Goal: Task Accomplishment & Management: Use online tool/utility

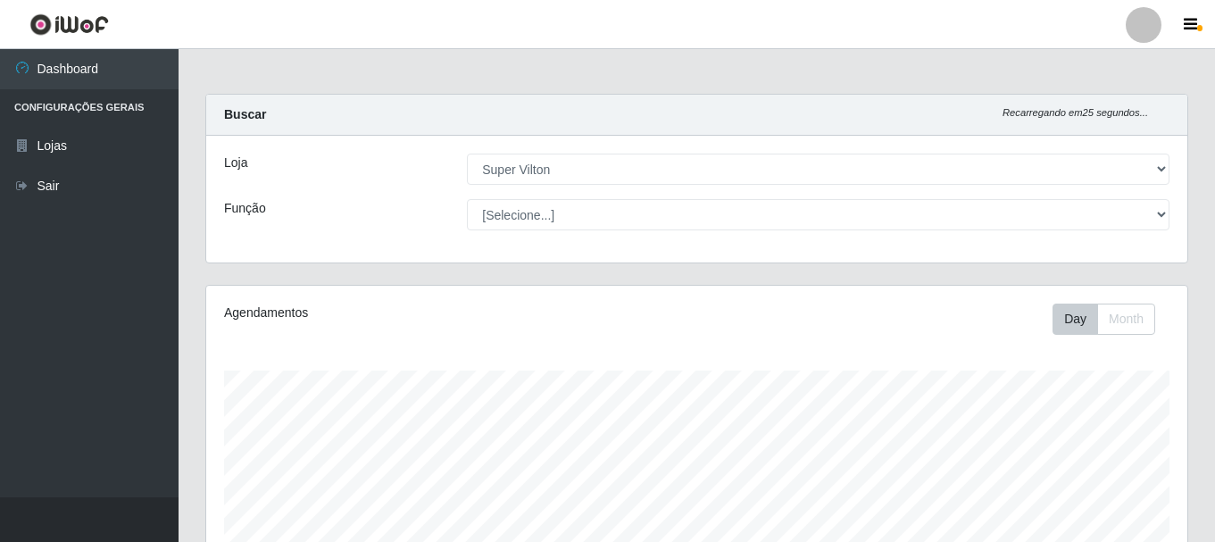
select select "379"
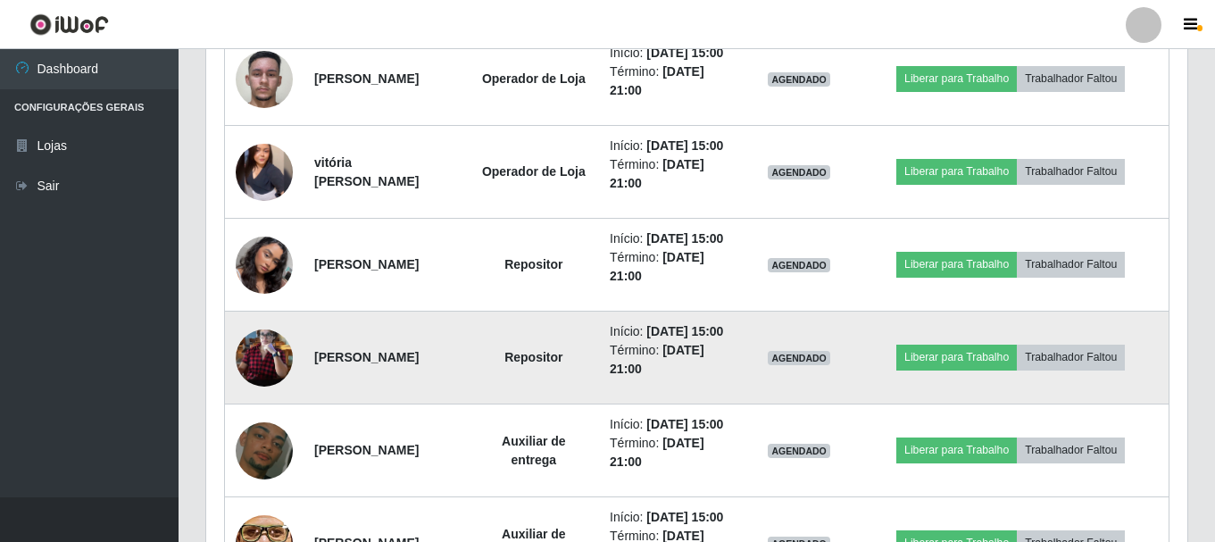
scroll to position [839, 0]
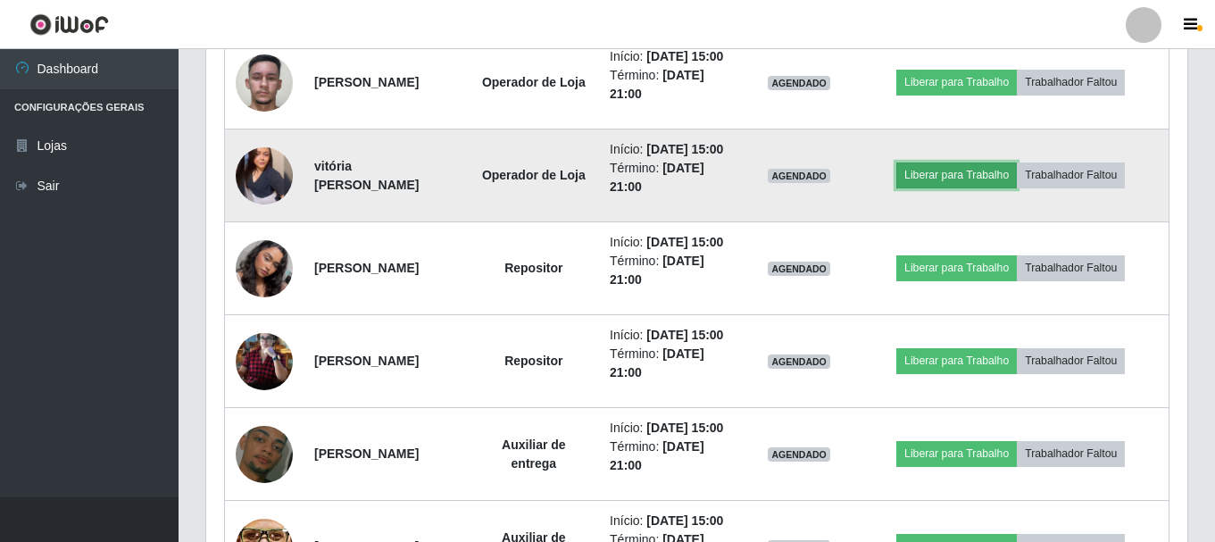
click at [976, 187] on button "Liberar para Trabalho" at bounding box center [956, 174] width 121 height 25
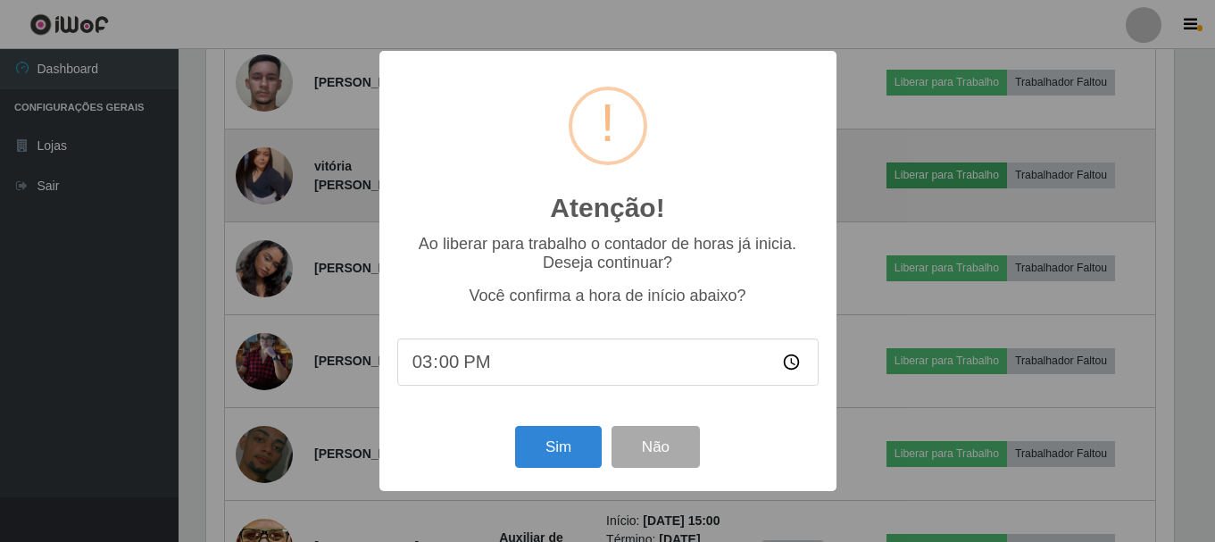
scroll to position [370, 972]
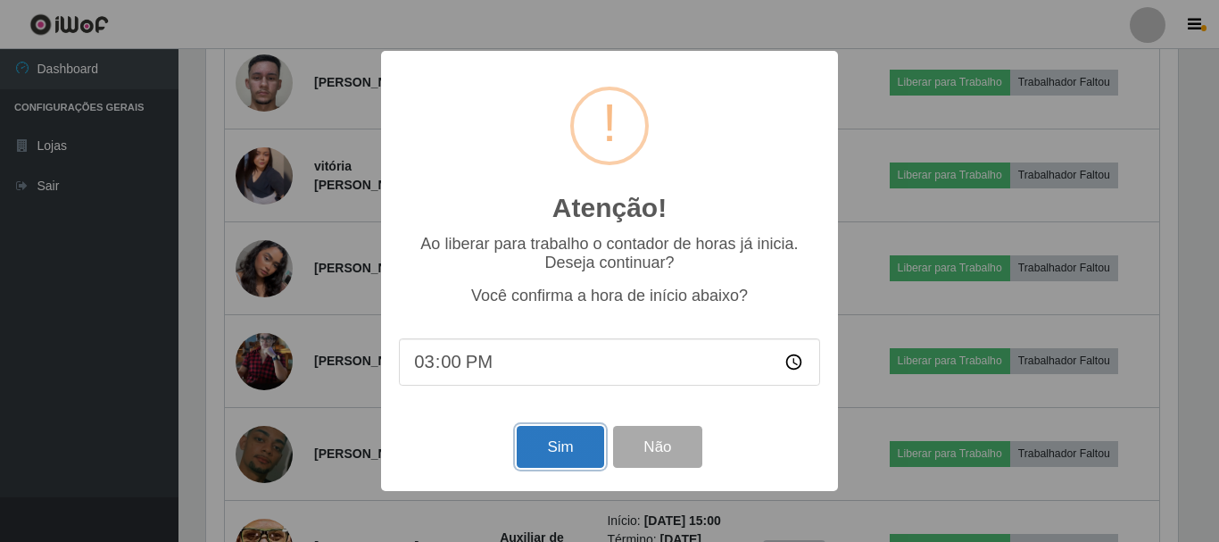
click at [554, 452] on button "Sim" at bounding box center [560, 447] width 87 height 42
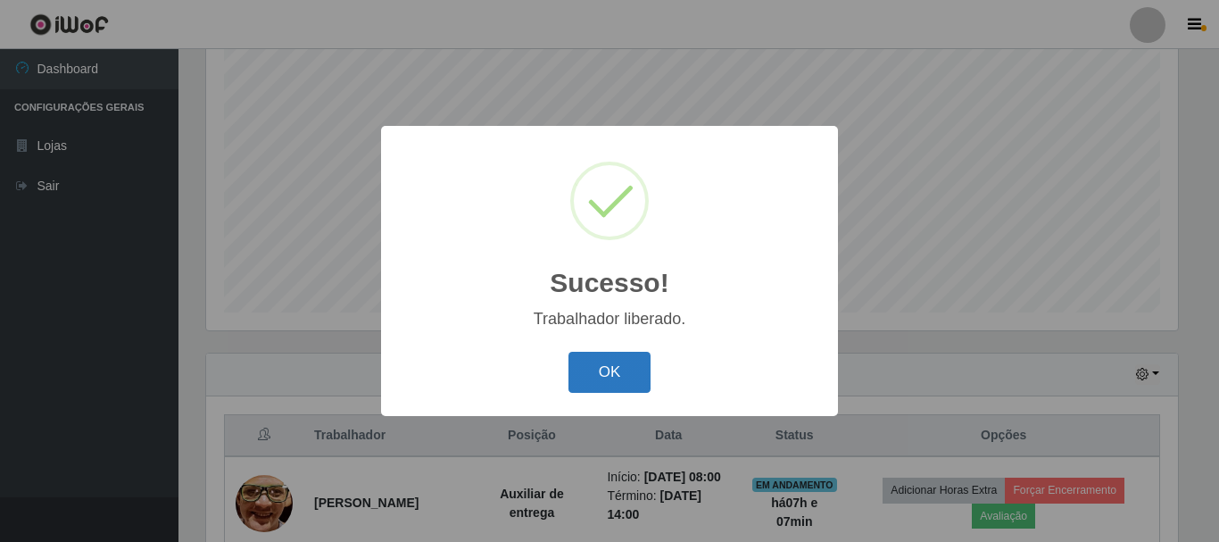
click at [605, 360] on button "OK" at bounding box center [610, 373] width 83 height 42
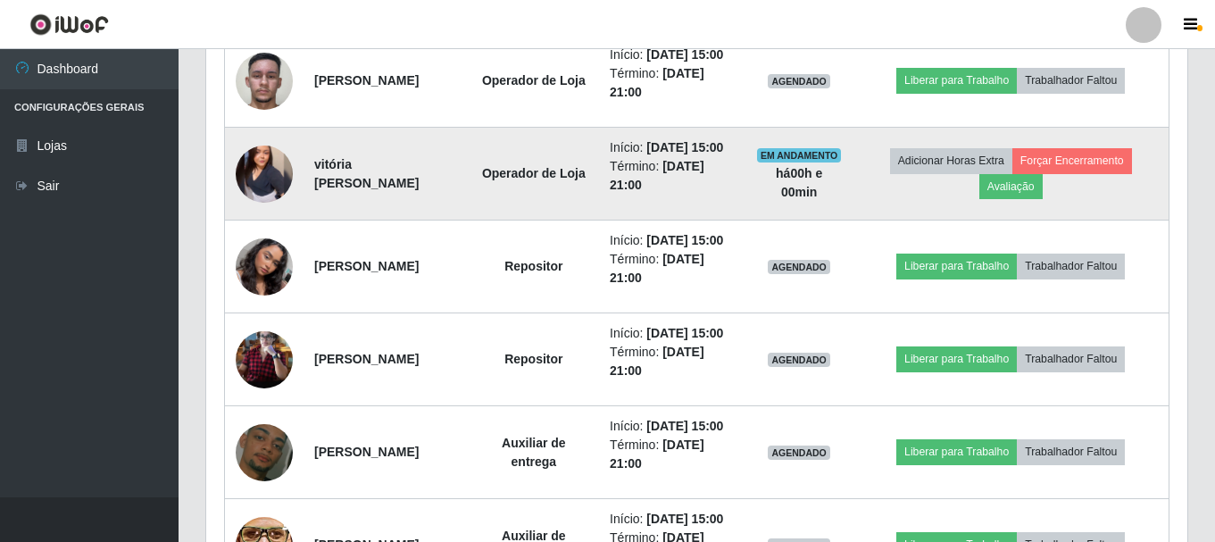
scroll to position [861, 0]
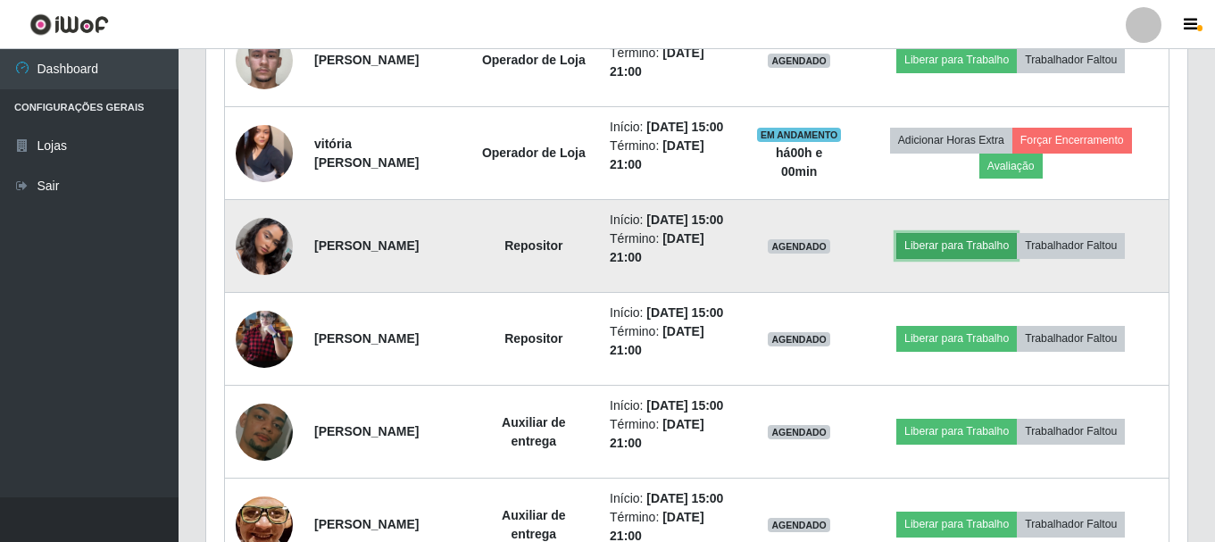
click at [997, 258] on button "Liberar para Trabalho" at bounding box center [956, 245] width 121 height 25
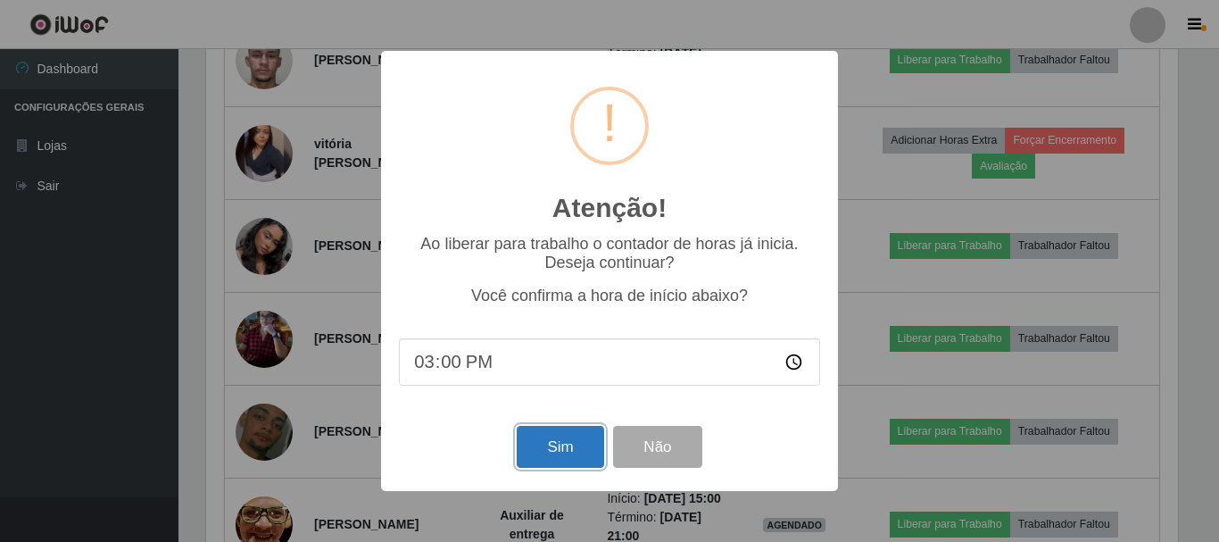
click at [556, 457] on button "Sim" at bounding box center [560, 447] width 87 height 42
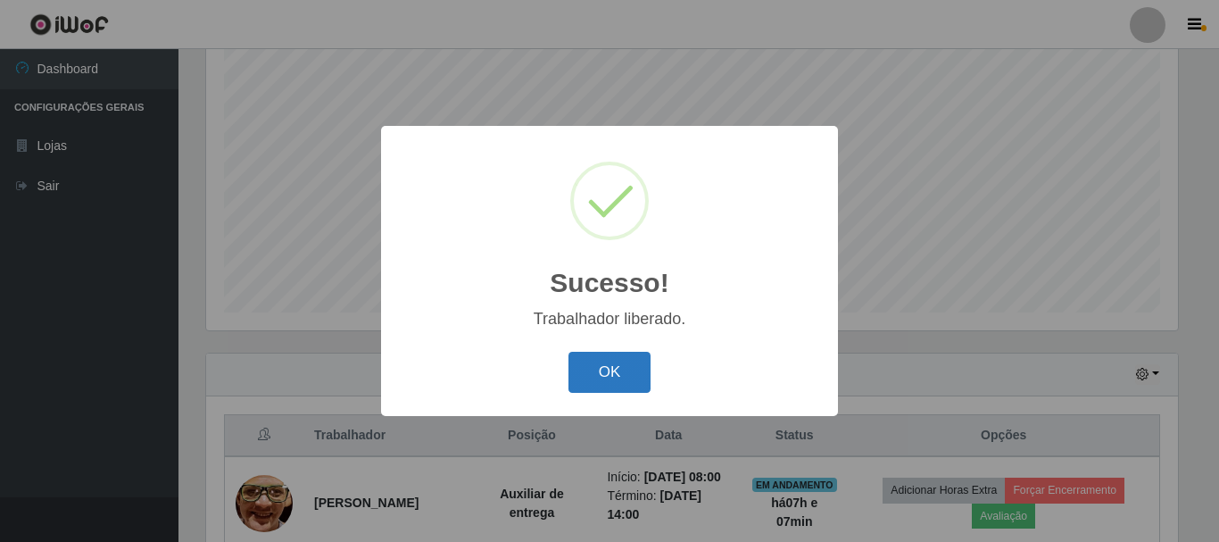
click at [618, 364] on button "OK" at bounding box center [610, 373] width 83 height 42
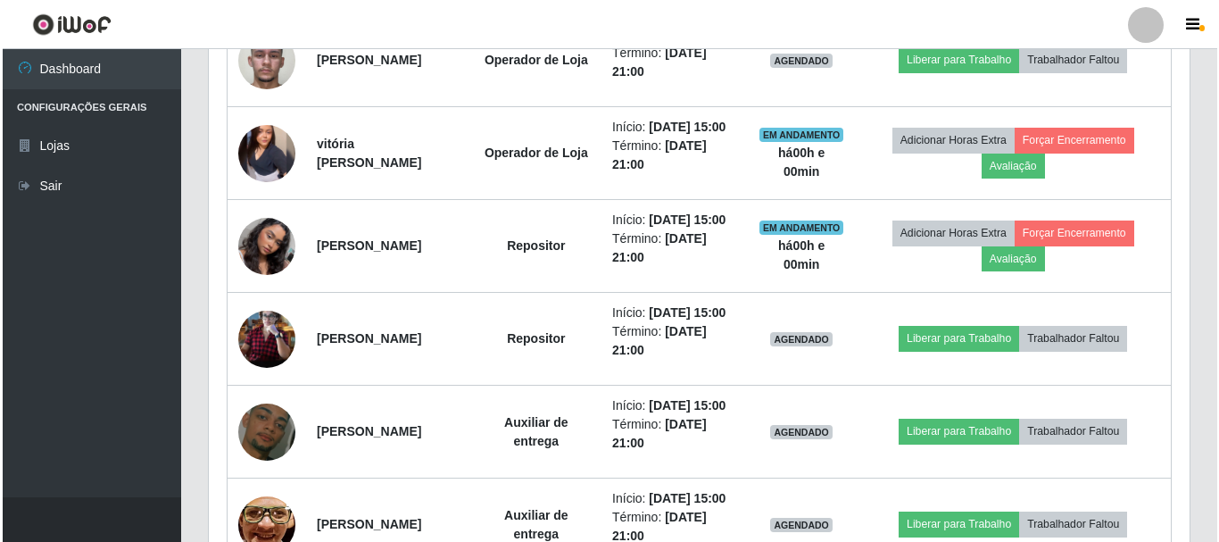
scroll to position [951, 0]
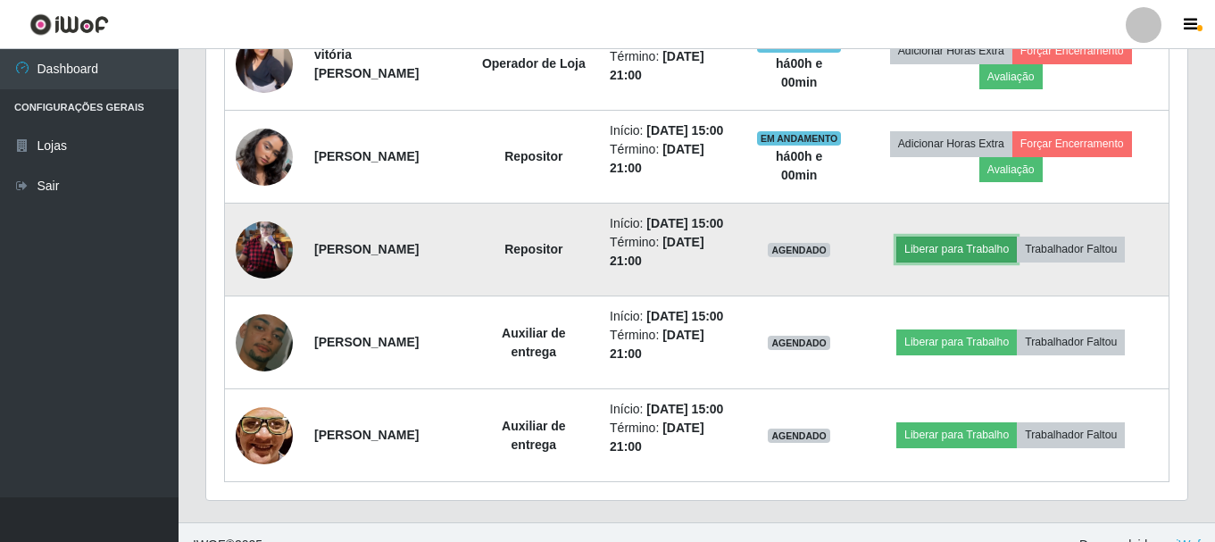
click at [983, 262] on button "Liberar para Trabalho" at bounding box center [956, 249] width 121 height 25
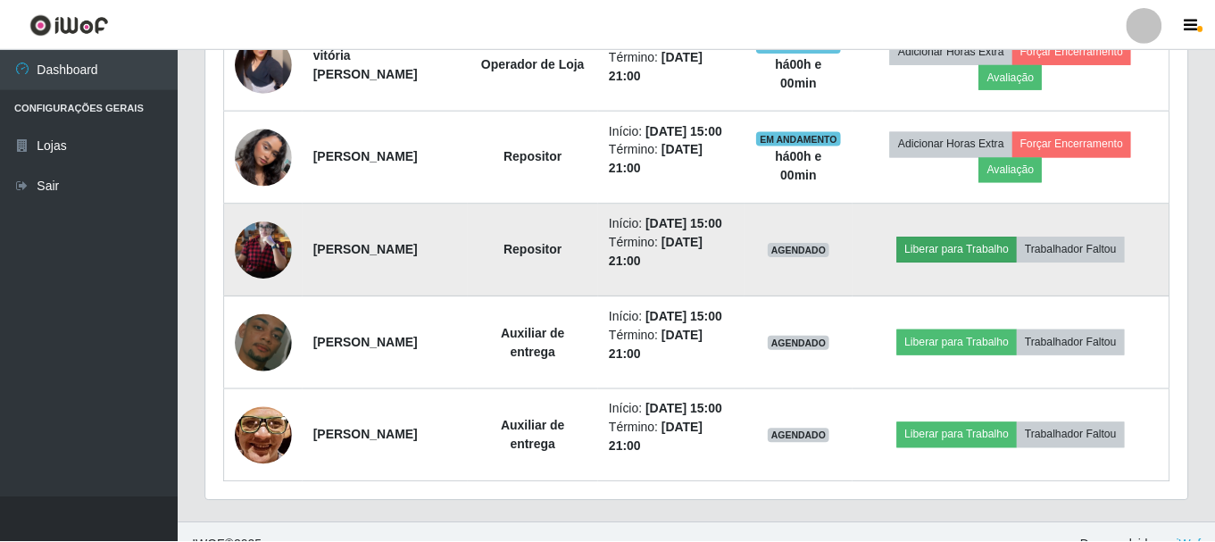
scroll to position [370, 972]
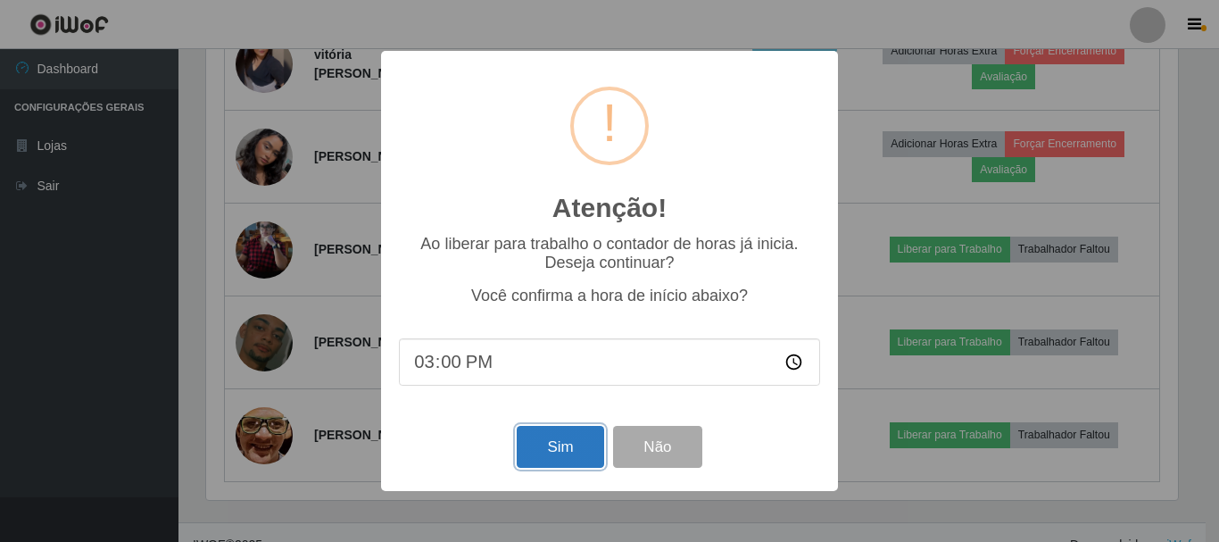
click at [582, 464] on button "Sim" at bounding box center [560, 447] width 87 height 42
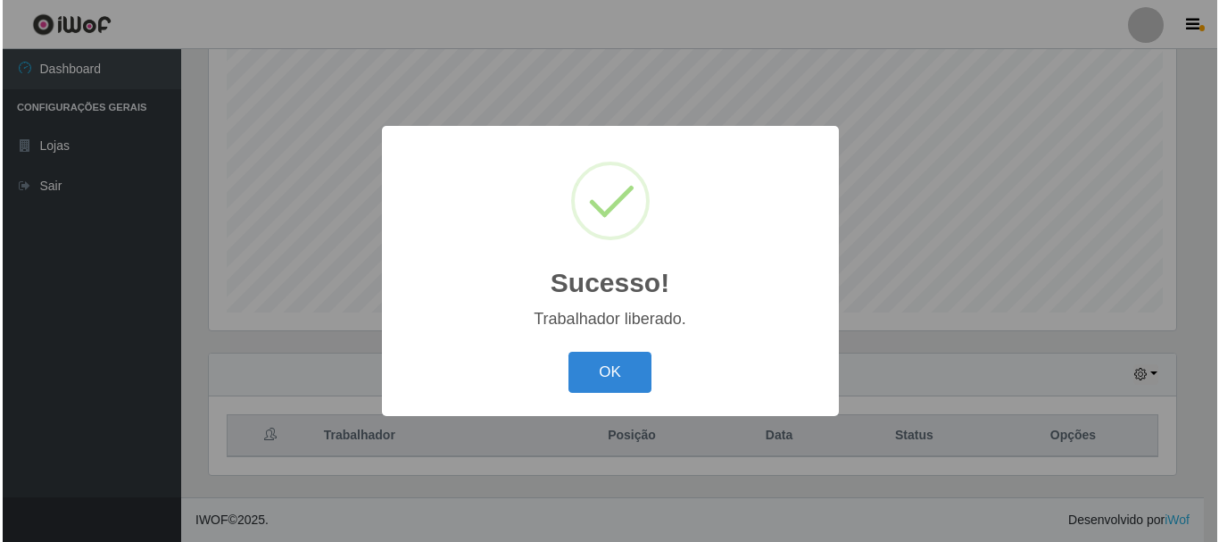
scroll to position [0, 0]
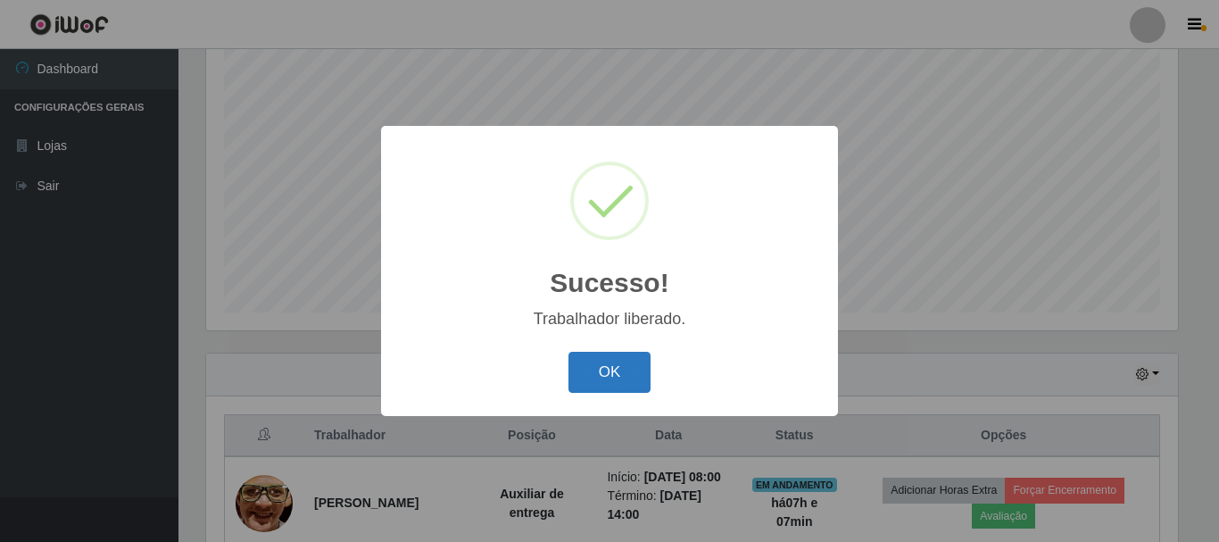
click at [627, 378] on button "OK" at bounding box center [610, 373] width 83 height 42
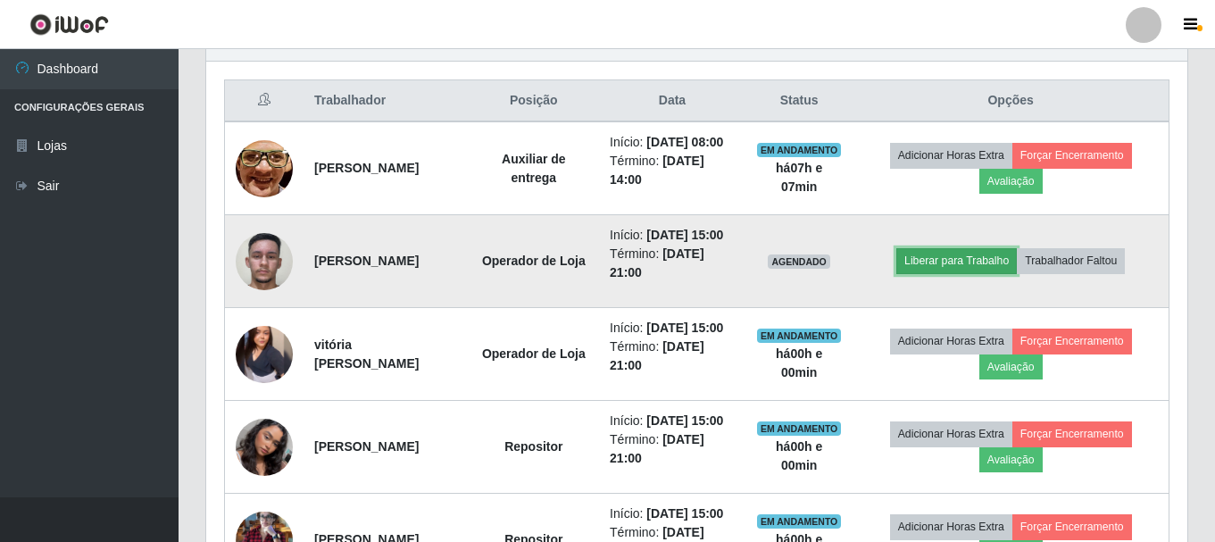
click at [991, 273] on button "Liberar para Trabalho" at bounding box center [956, 260] width 121 height 25
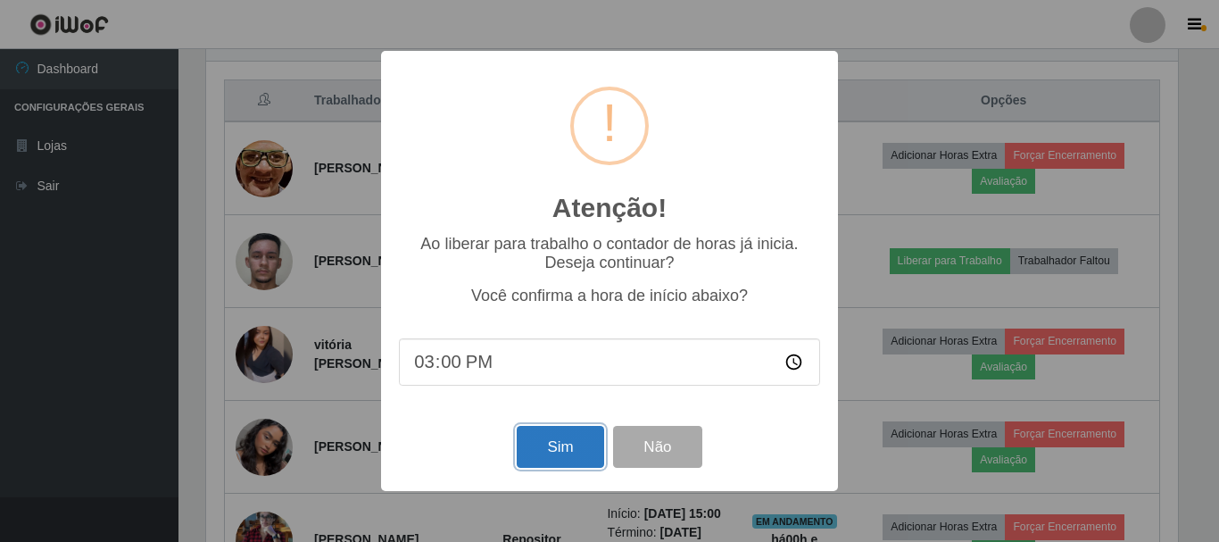
click at [577, 457] on button "Sim" at bounding box center [560, 447] width 87 height 42
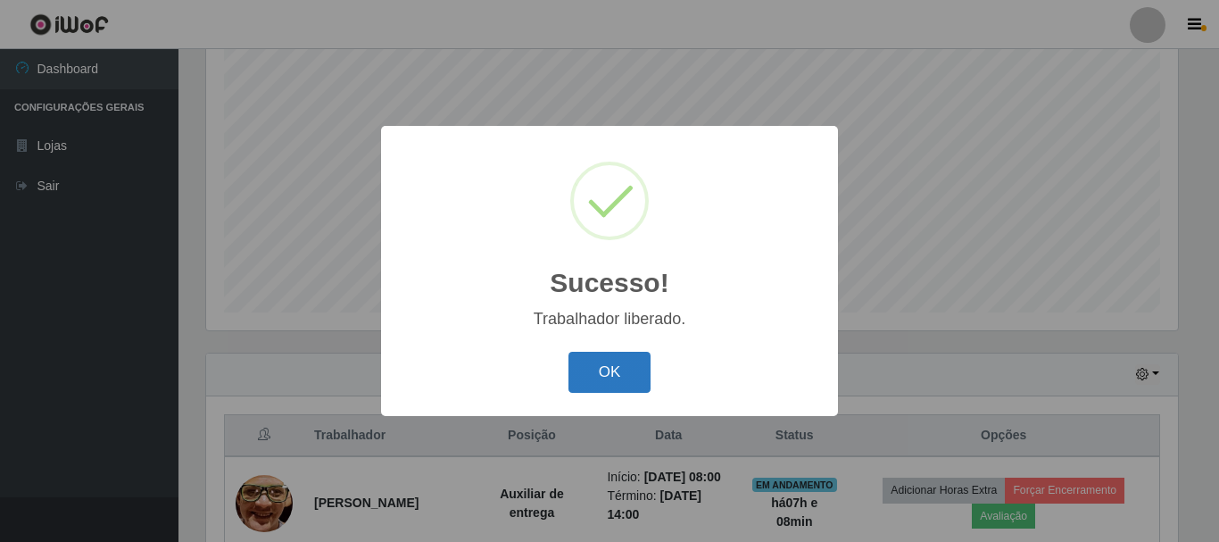
click at [603, 367] on button "OK" at bounding box center [610, 373] width 83 height 42
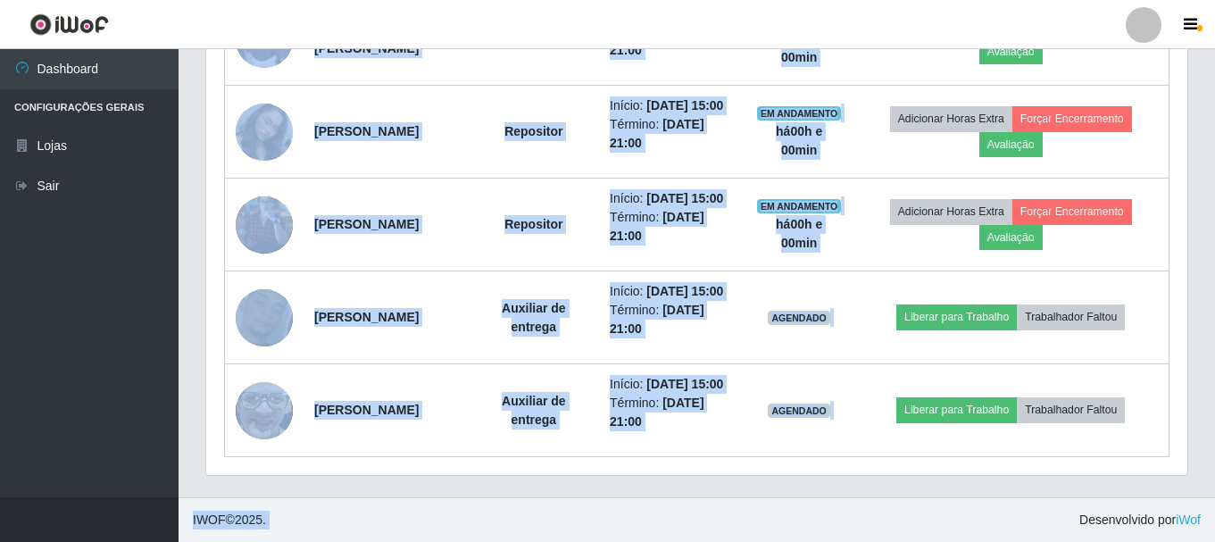
scroll to position [1107, 0]
drag, startPoint x: 268, startPoint y: 221, endPoint x: 914, endPoint y: 577, distance: 737.4
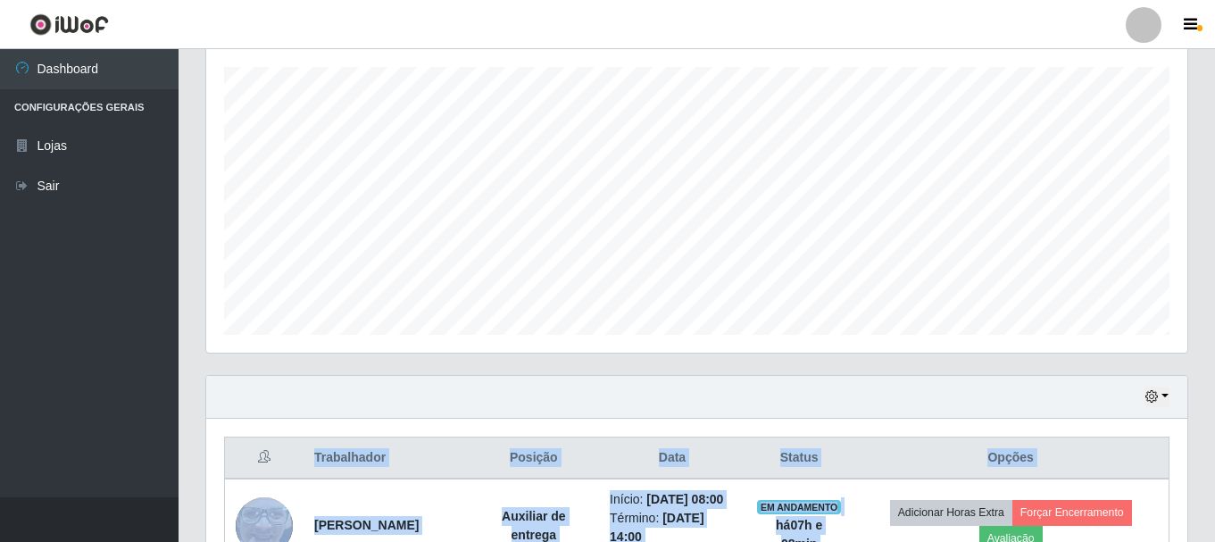
scroll to position [0, 0]
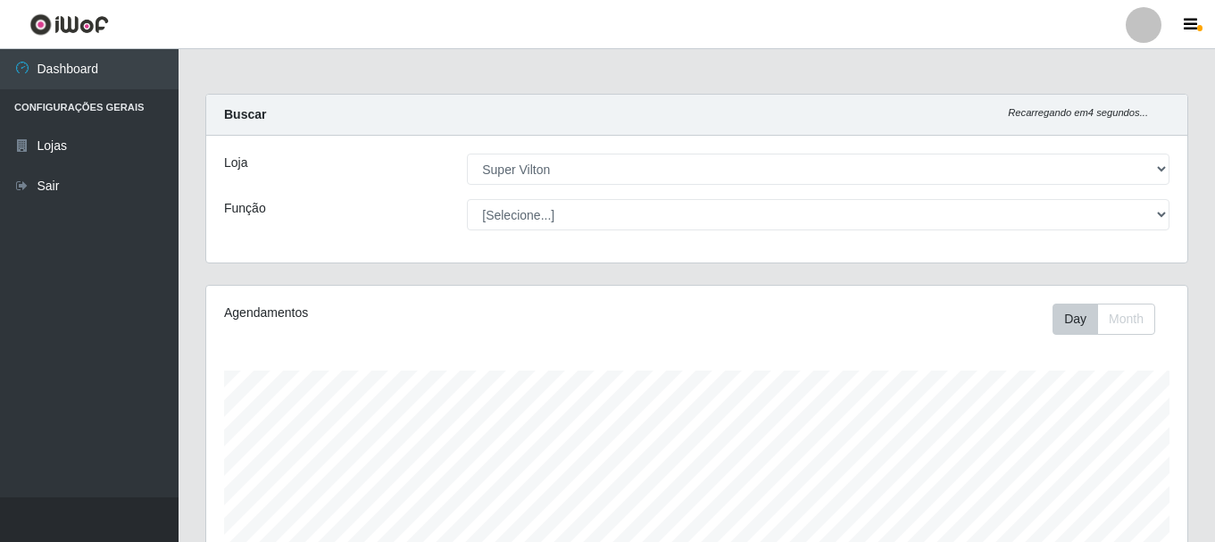
click at [1189, 308] on div "Agendamentos Day Month 08/08 Agendamentos 29.67" at bounding box center [697, 482] width 1010 height 394
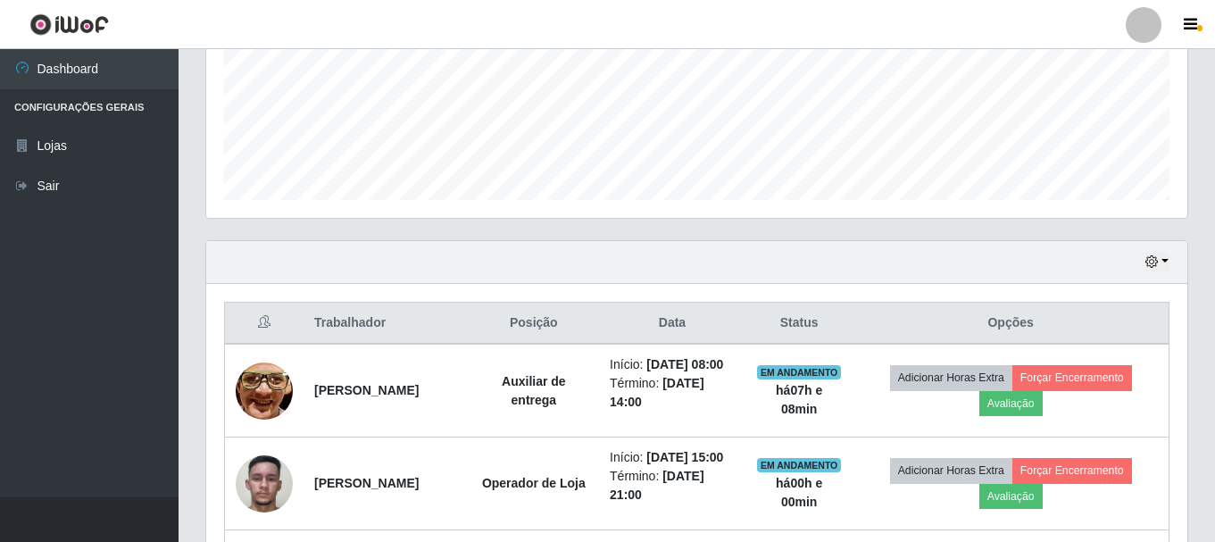
scroll to position [446, 0]
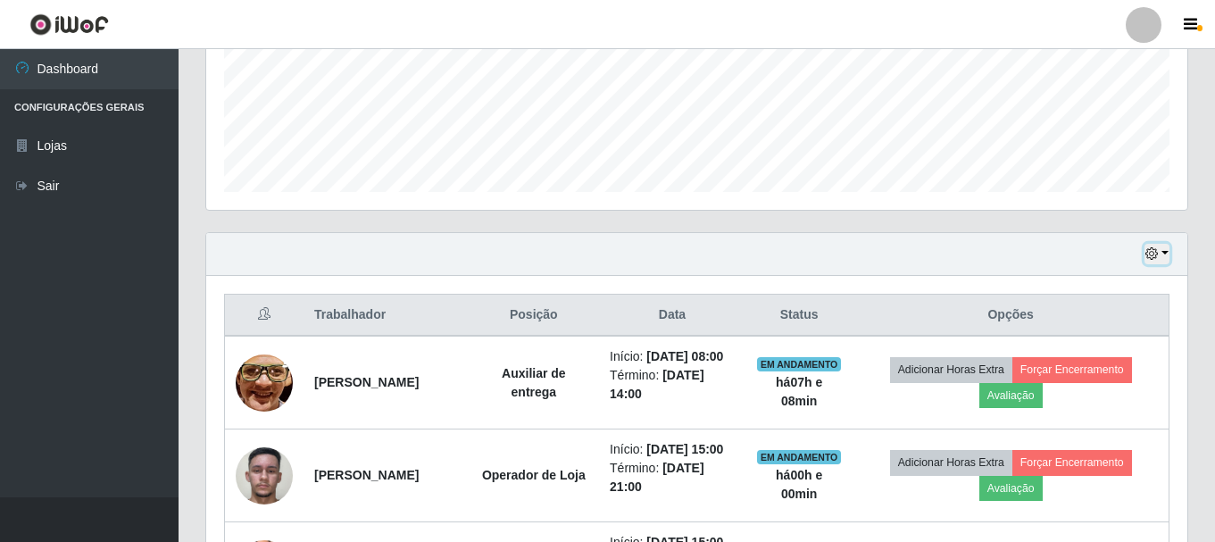
click at [1162, 254] on button "button" at bounding box center [1156, 254] width 25 height 21
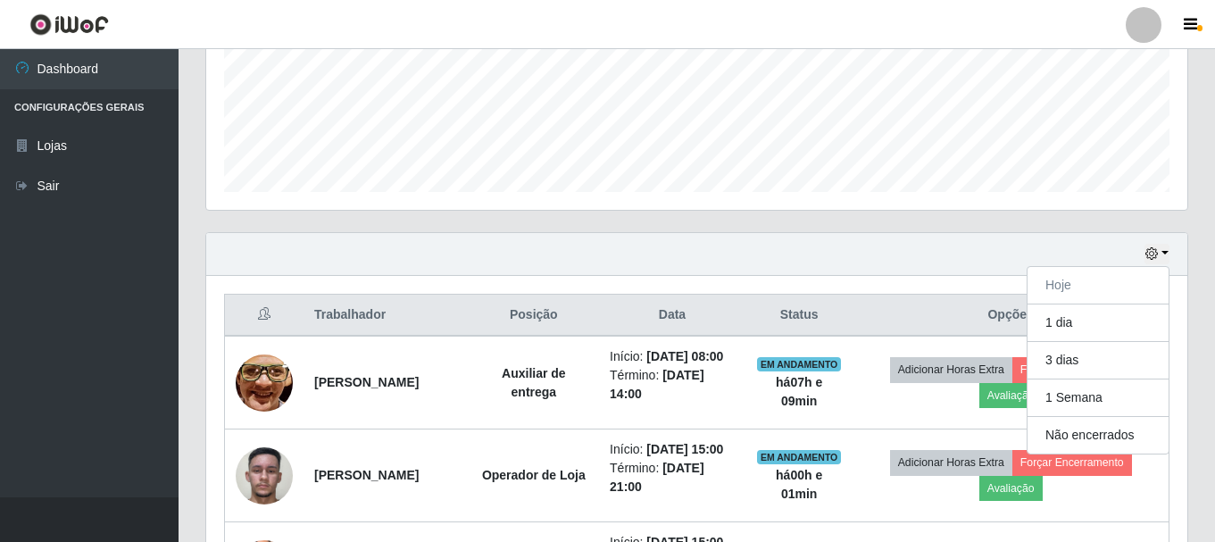
click at [960, 231] on div "Agendamentos Day Month 08/08 Agendamentos 29.67" at bounding box center [697, 35] width 1010 height 394
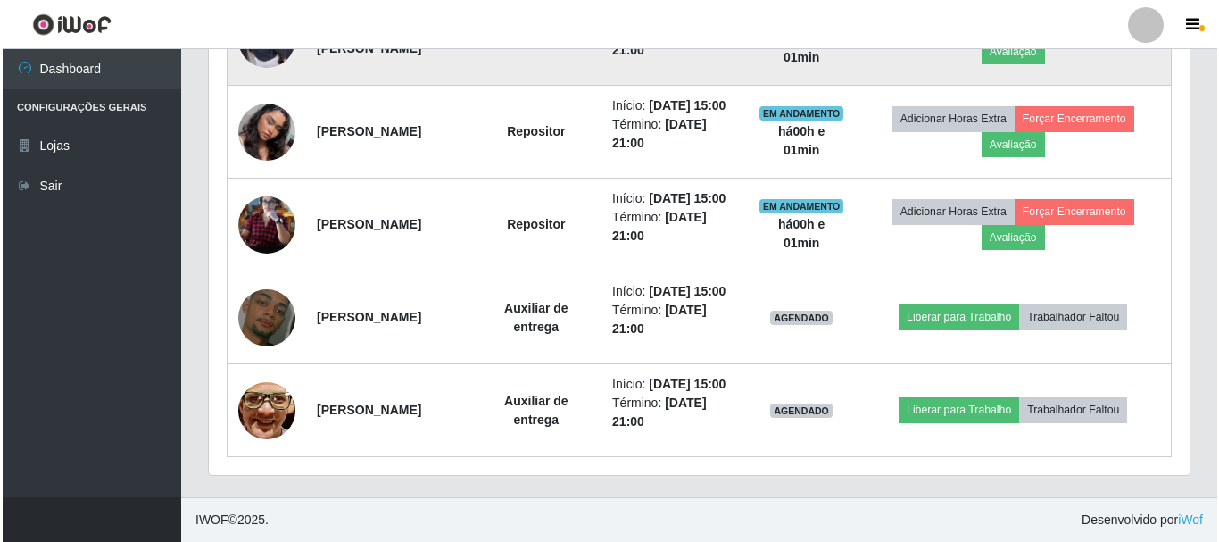
scroll to position [1071, 0]
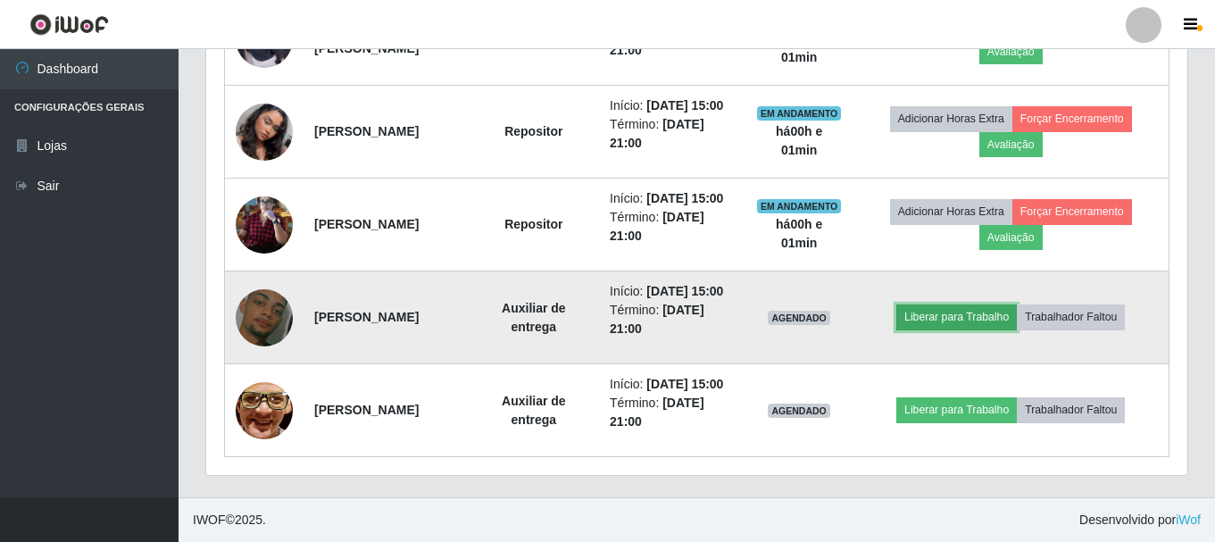
click at [954, 321] on button "Liberar para Trabalho" at bounding box center [956, 316] width 121 height 25
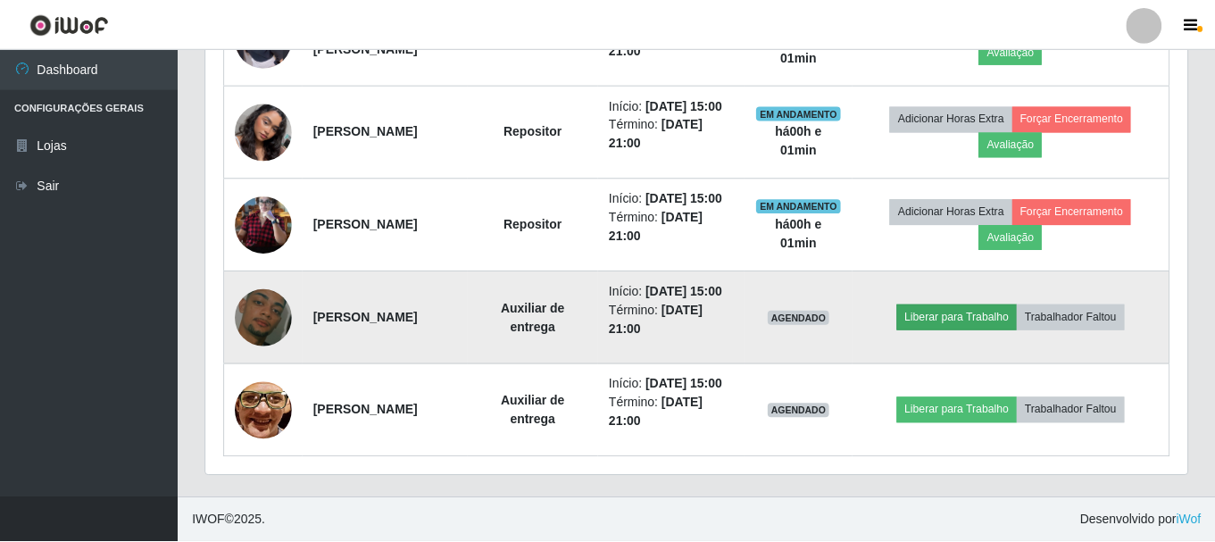
scroll to position [370, 972]
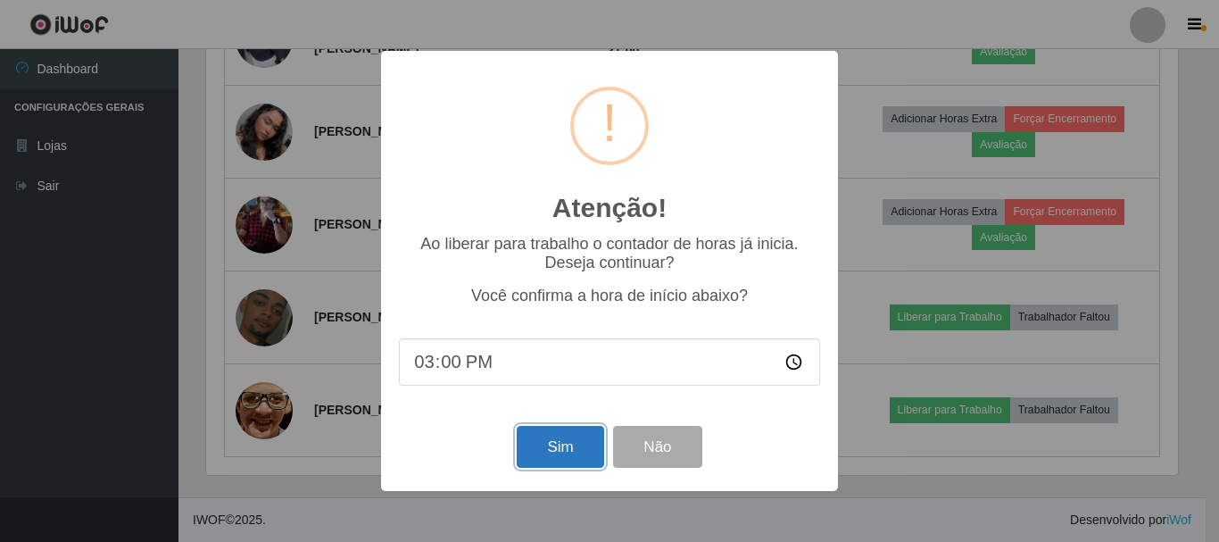
click at [571, 452] on button "Sim" at bounding box center [560, 447] width 87 height 42
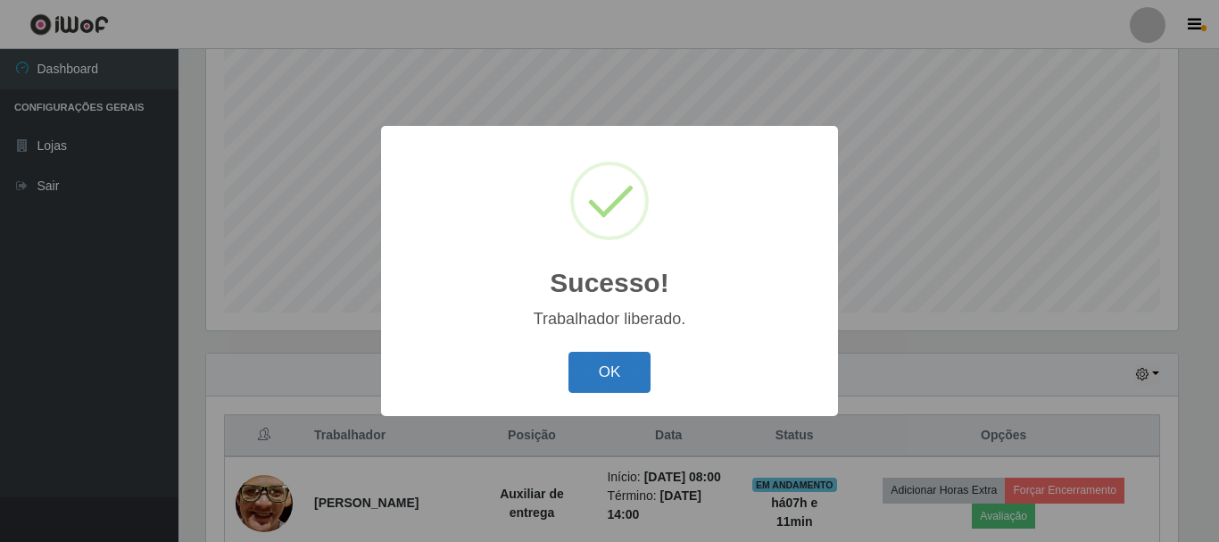
click at [611, 372] on button "OK" at bounding box center [610, 373] width 83 height 42
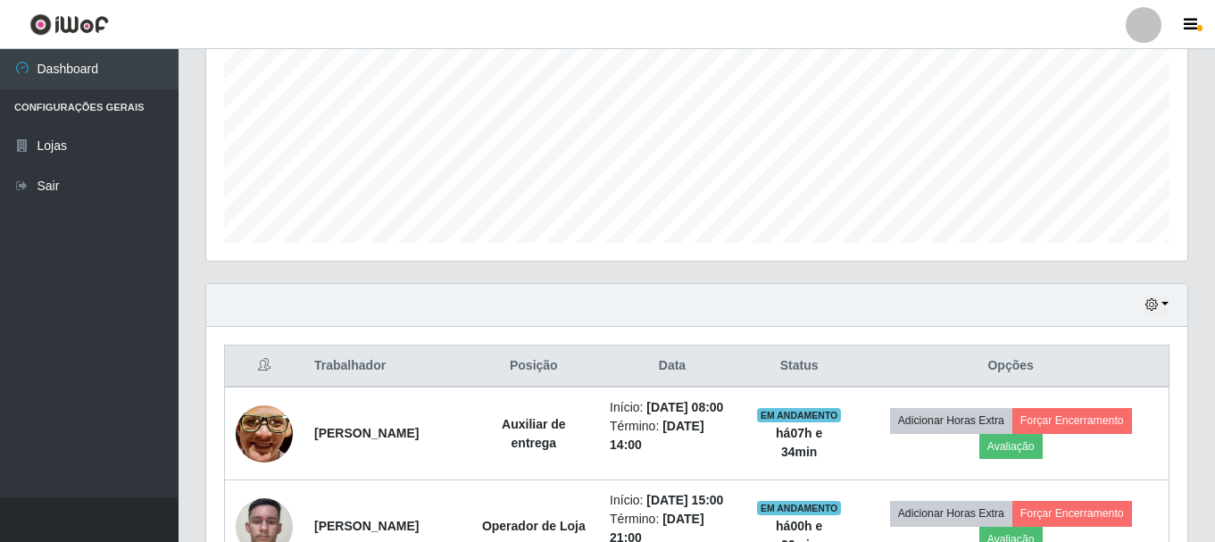
scroll to position [504, 0]
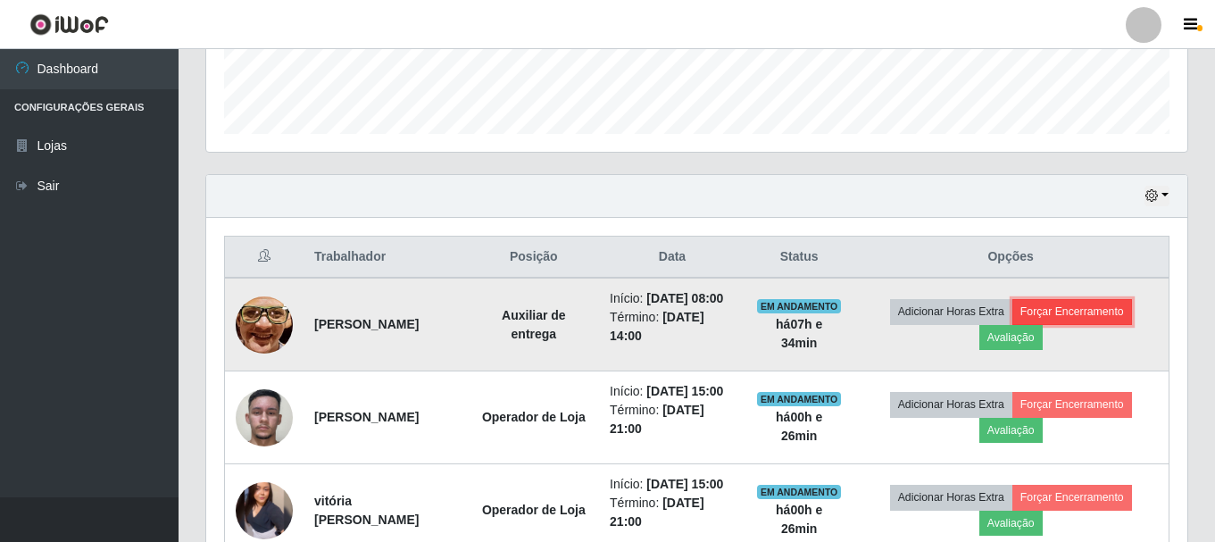
click at [1057, 321] on button "Forçar Encerramento" at bounding box center [1072, 311] width 120 height 25
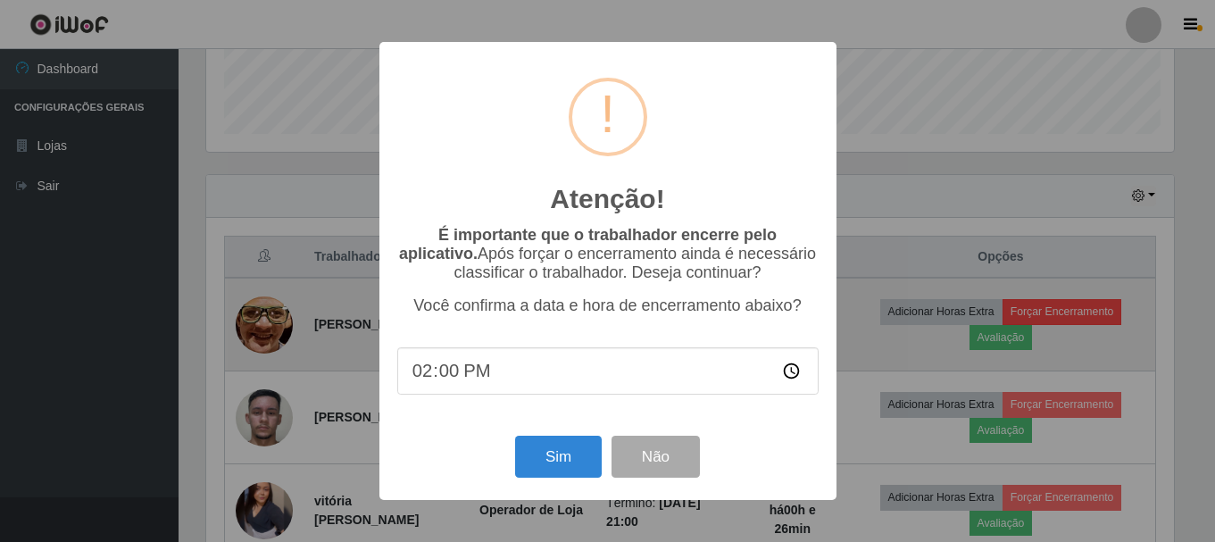
scroll to position [370, 972]
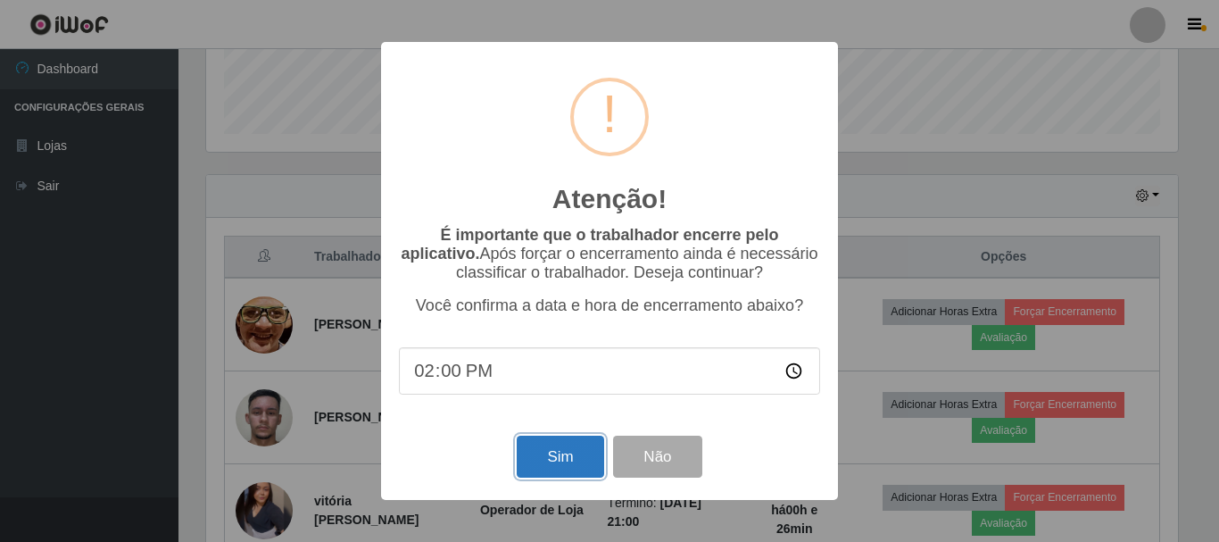
click at [569, 467] on button "Sim" at bounding box center [560, 457] width 87 height 42
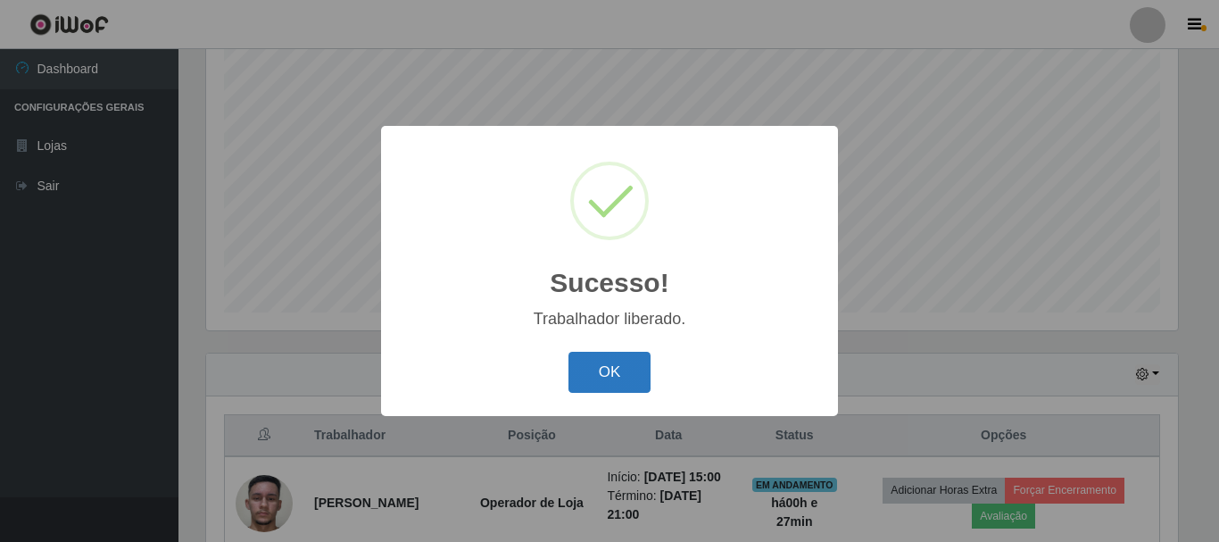
click at [607, 381] on button "OK" at bounding box center [610, 373] width 83 height 42
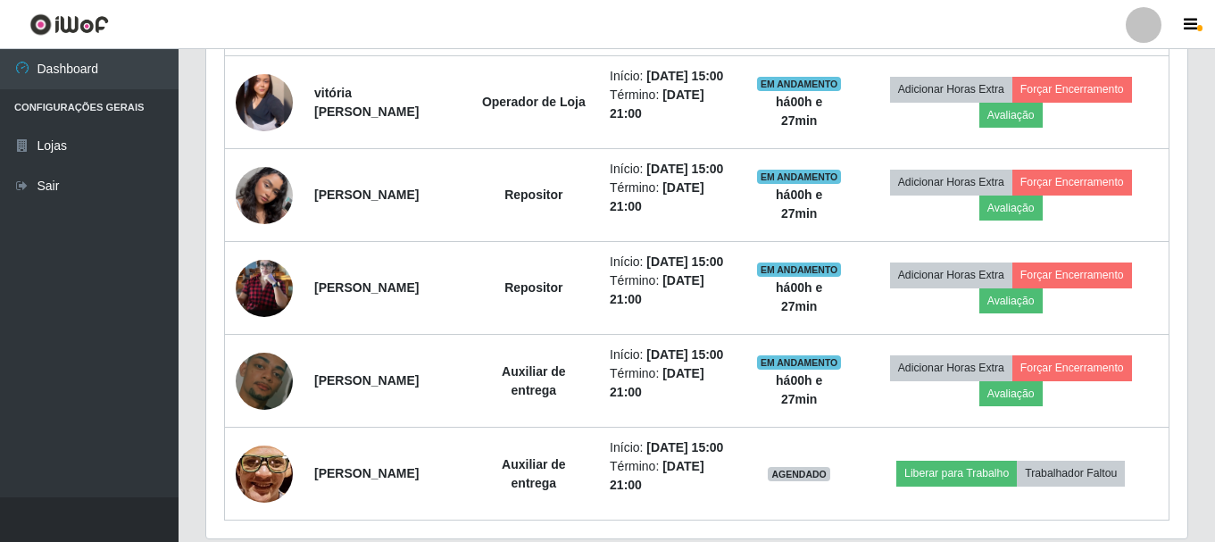
scroll to position [951, 0]
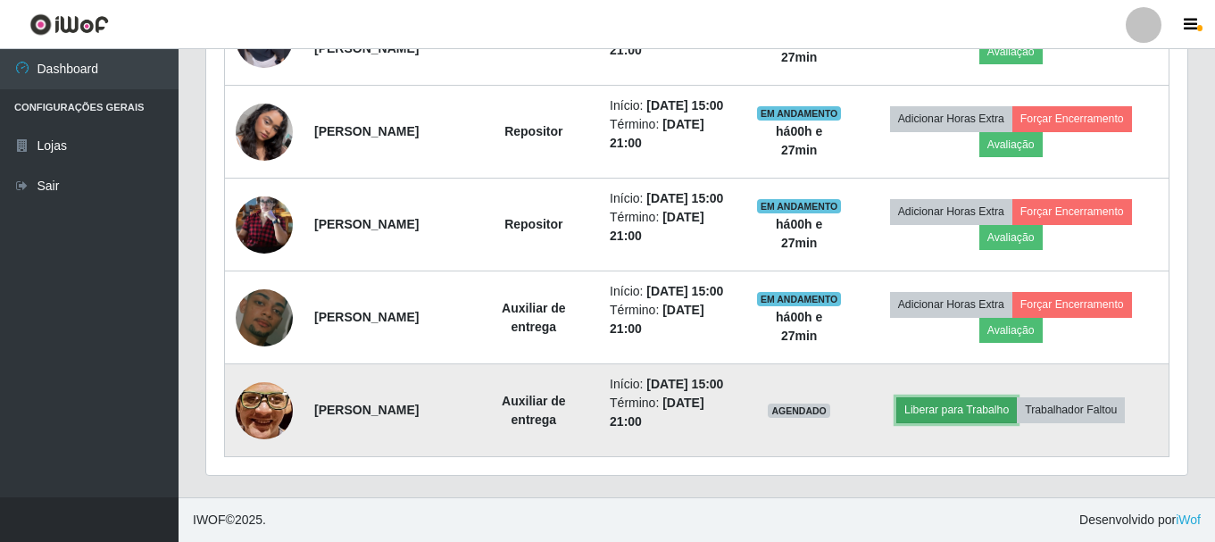
click at [985, 422] on button "Liberar para Trabalho" at bounding box center [956, 409] width 121 height 25
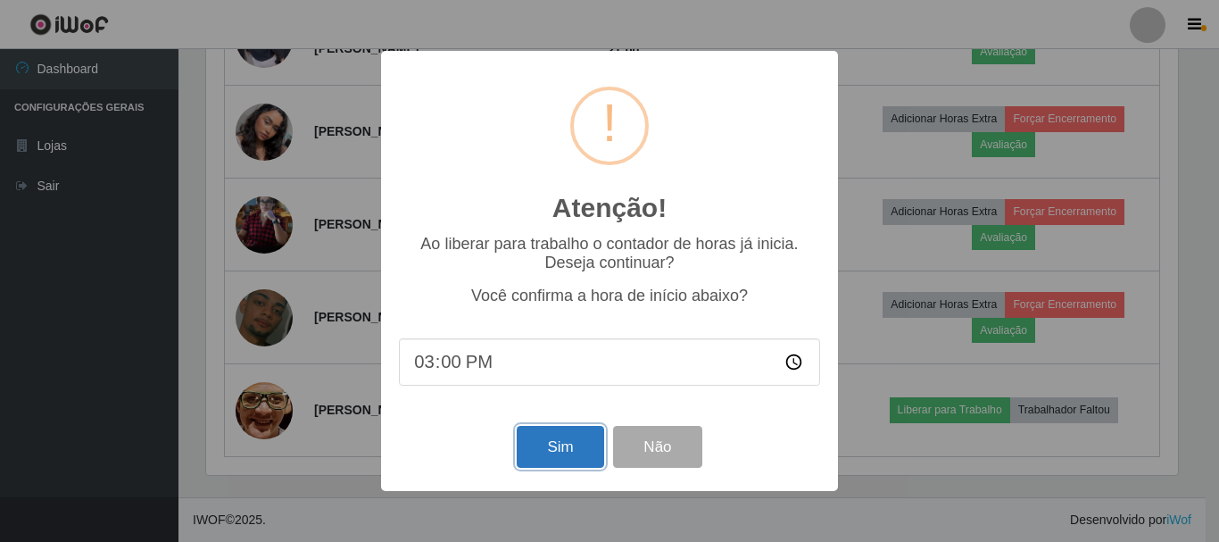
click at [551, 449] on button "Sim" at bounding box center [560, 447] width 87 height 42
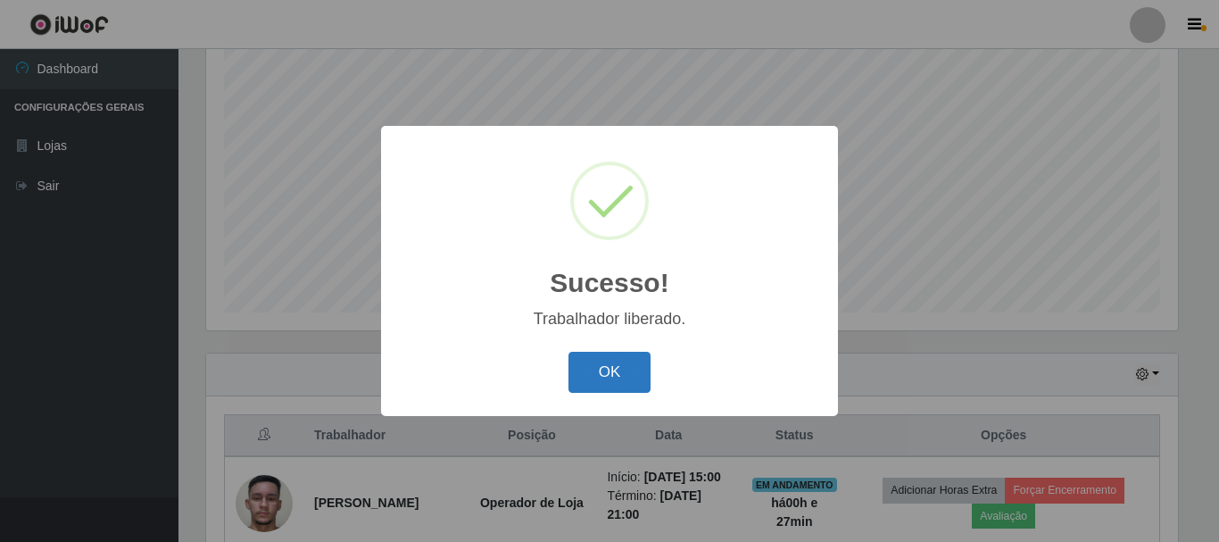
click at [614, 371] on button "OK" at bounding box center [610, 373] width 83 height 42
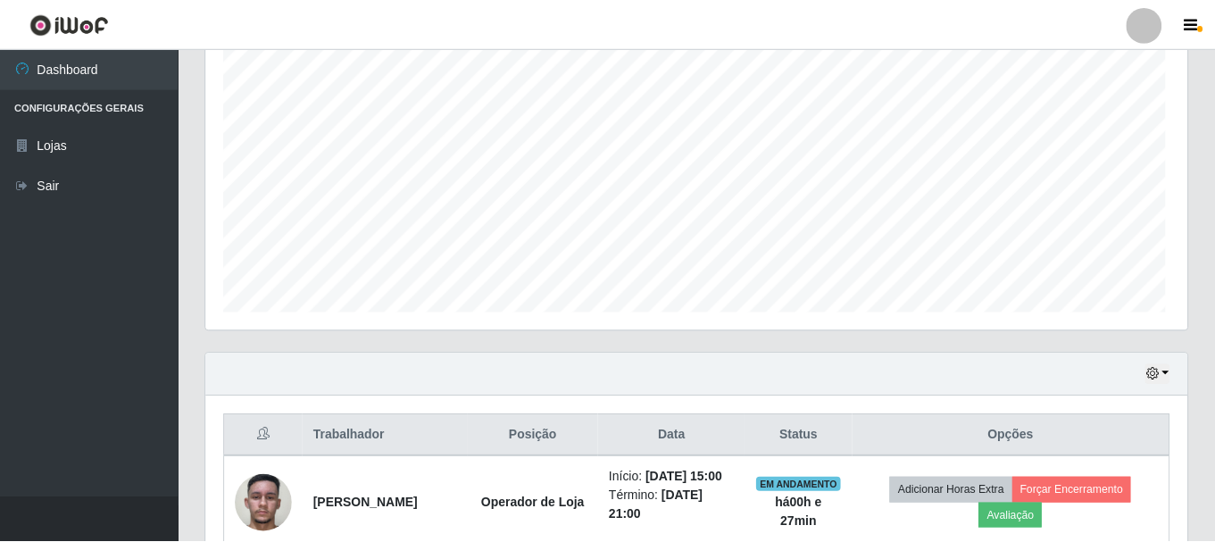
scroll to position [370, 981]
